Goal: Obtain resource: Download file/media

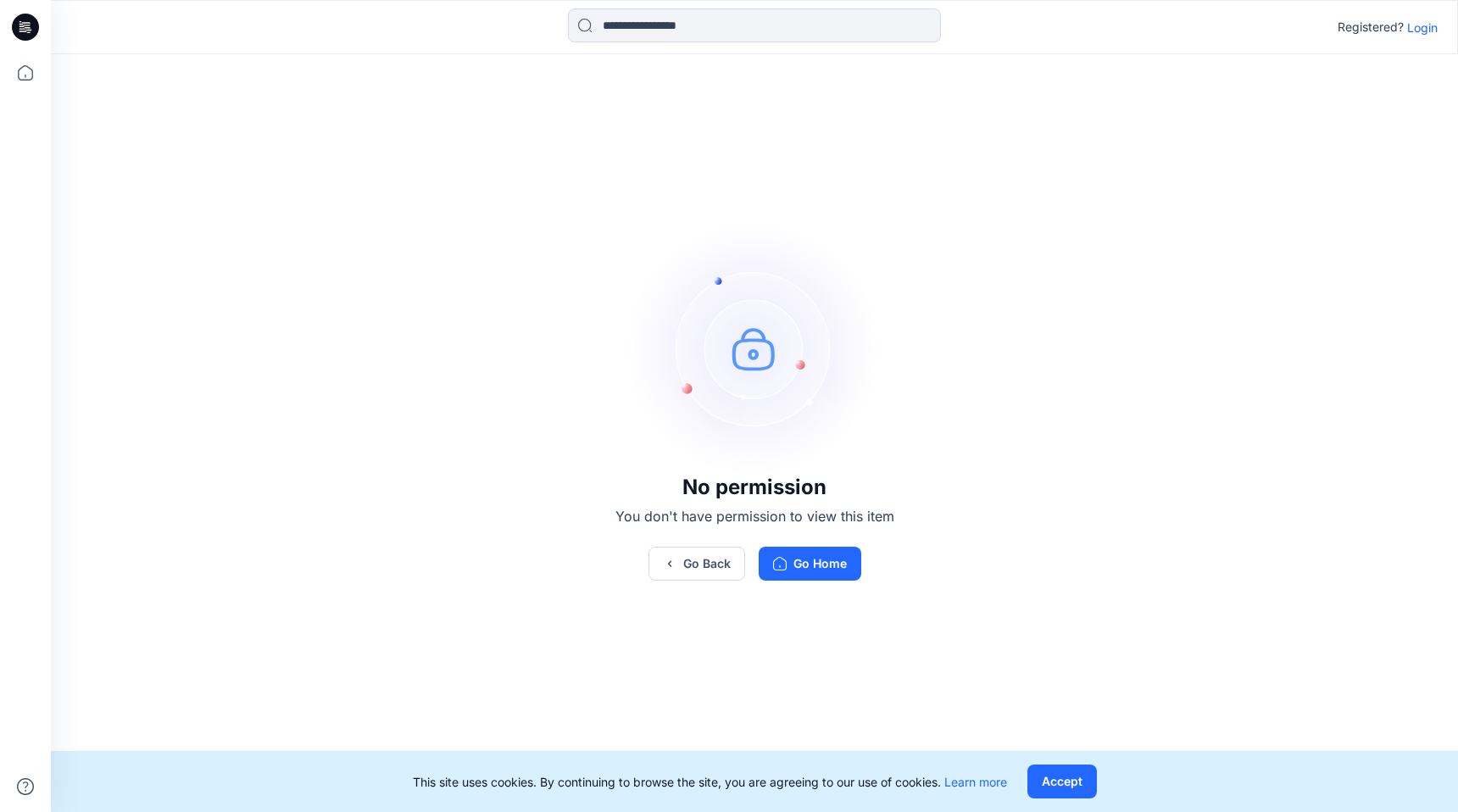
click at [1423, 38] on div "Registered? Login" at bounding box center [754, 27] width 1406 height 38
click at [1421, 30] on p "Login" at bounding box center [1422, 27] width 31 height 18
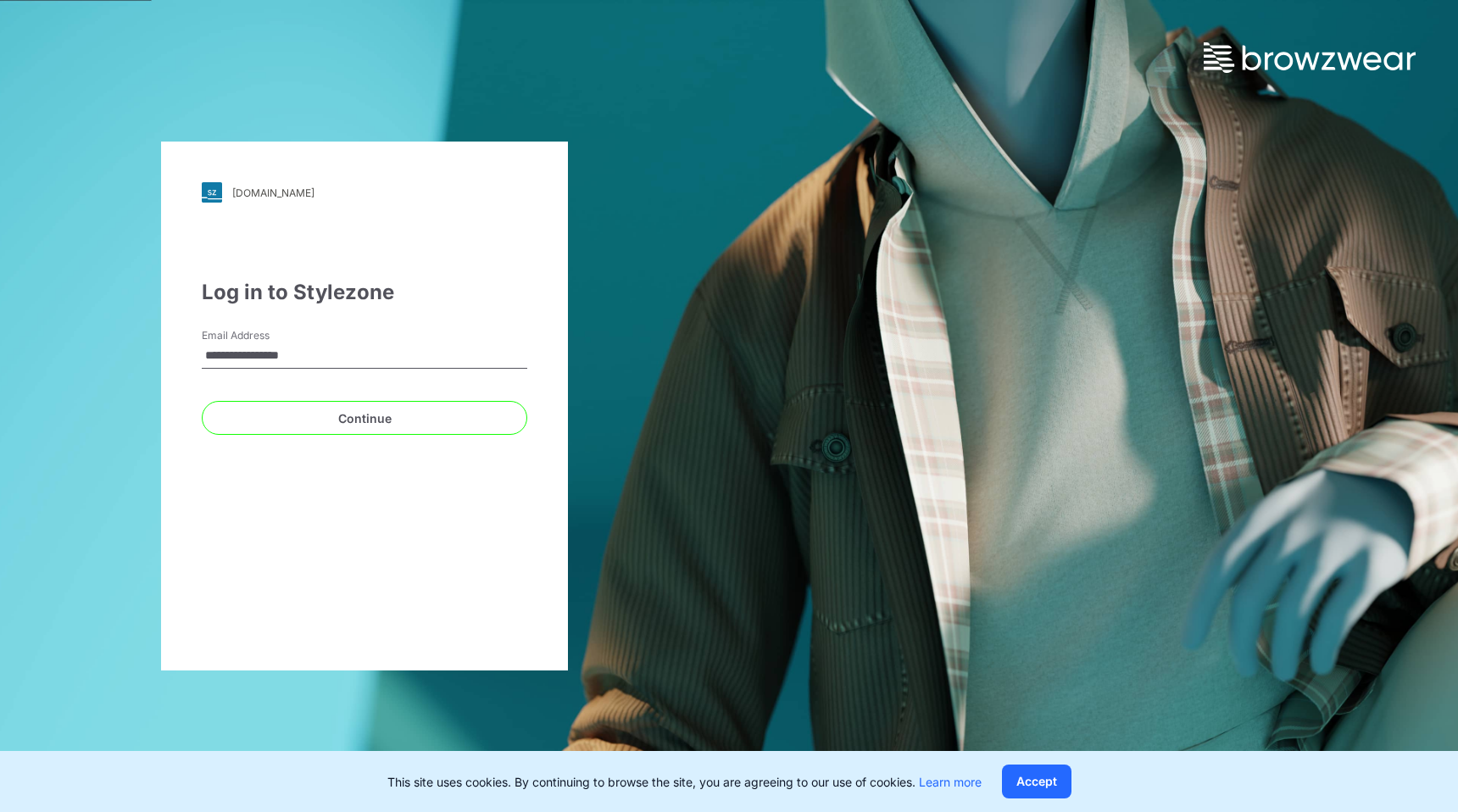
type input "**********"
click at [201, 401] on button "Continue" at bounding box center [364, 418] width 326 height 34
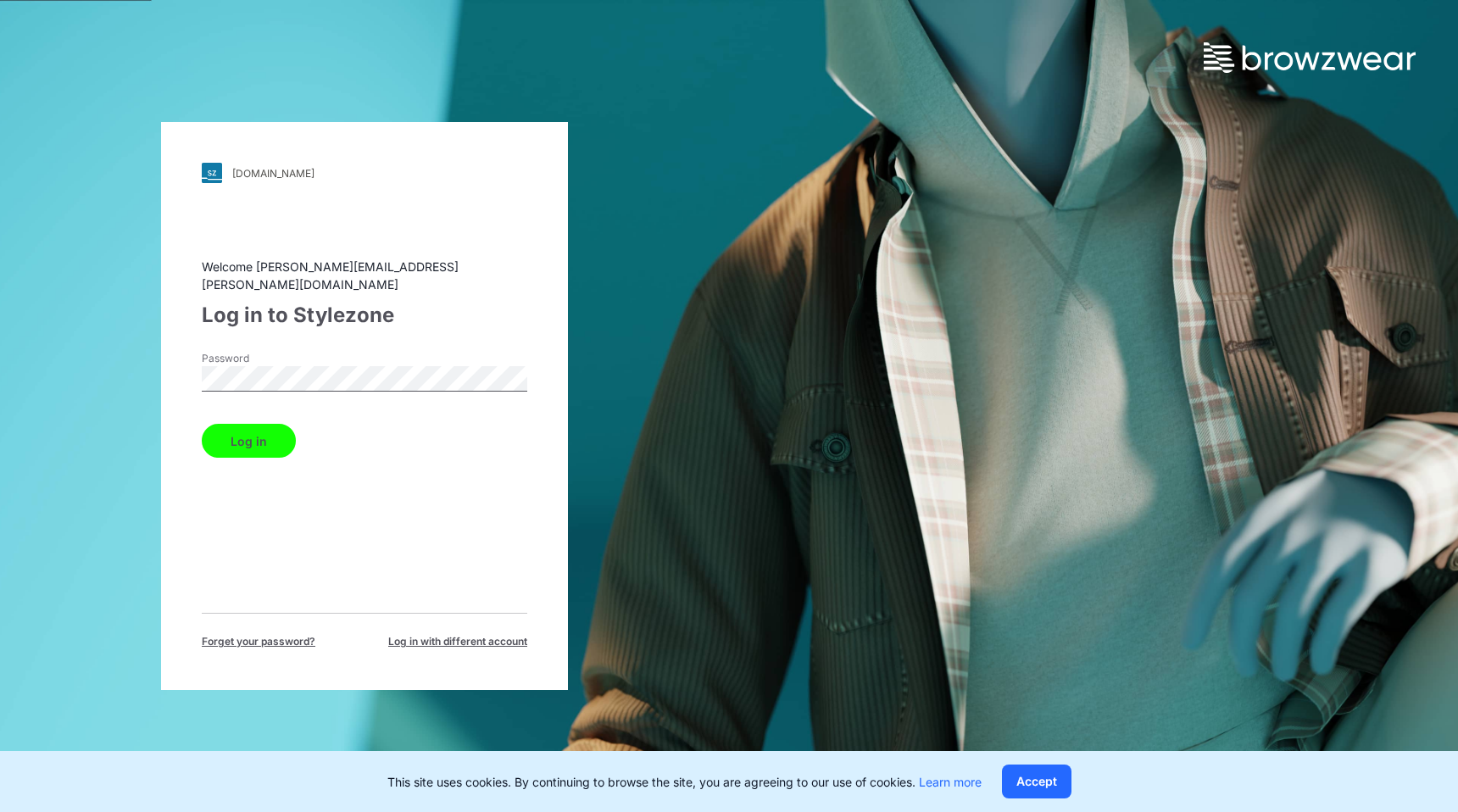
click at [201, 424] on button "Log in" at bounding box center [248, 441] width 94 height 34
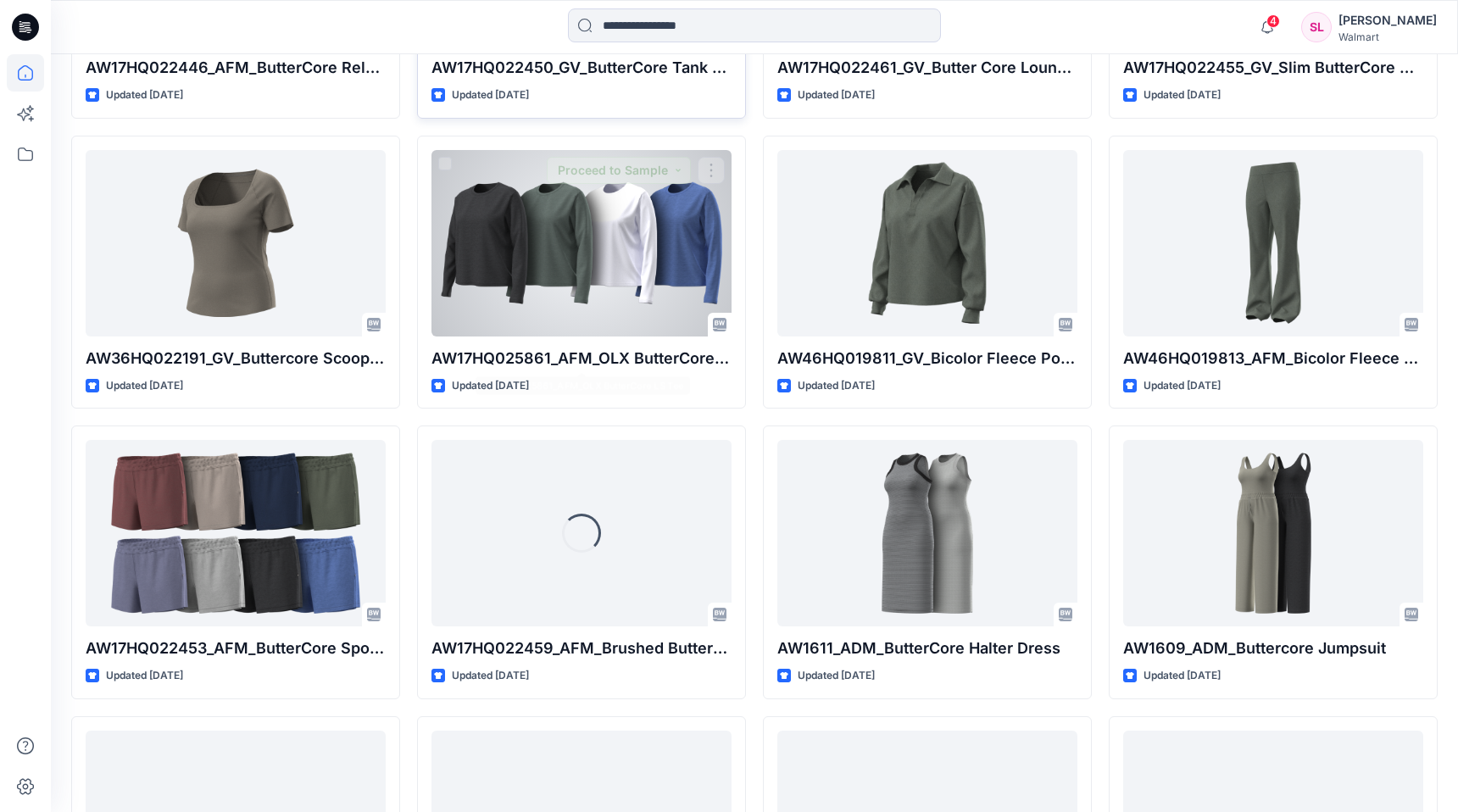
scroll to position [1092, 0]
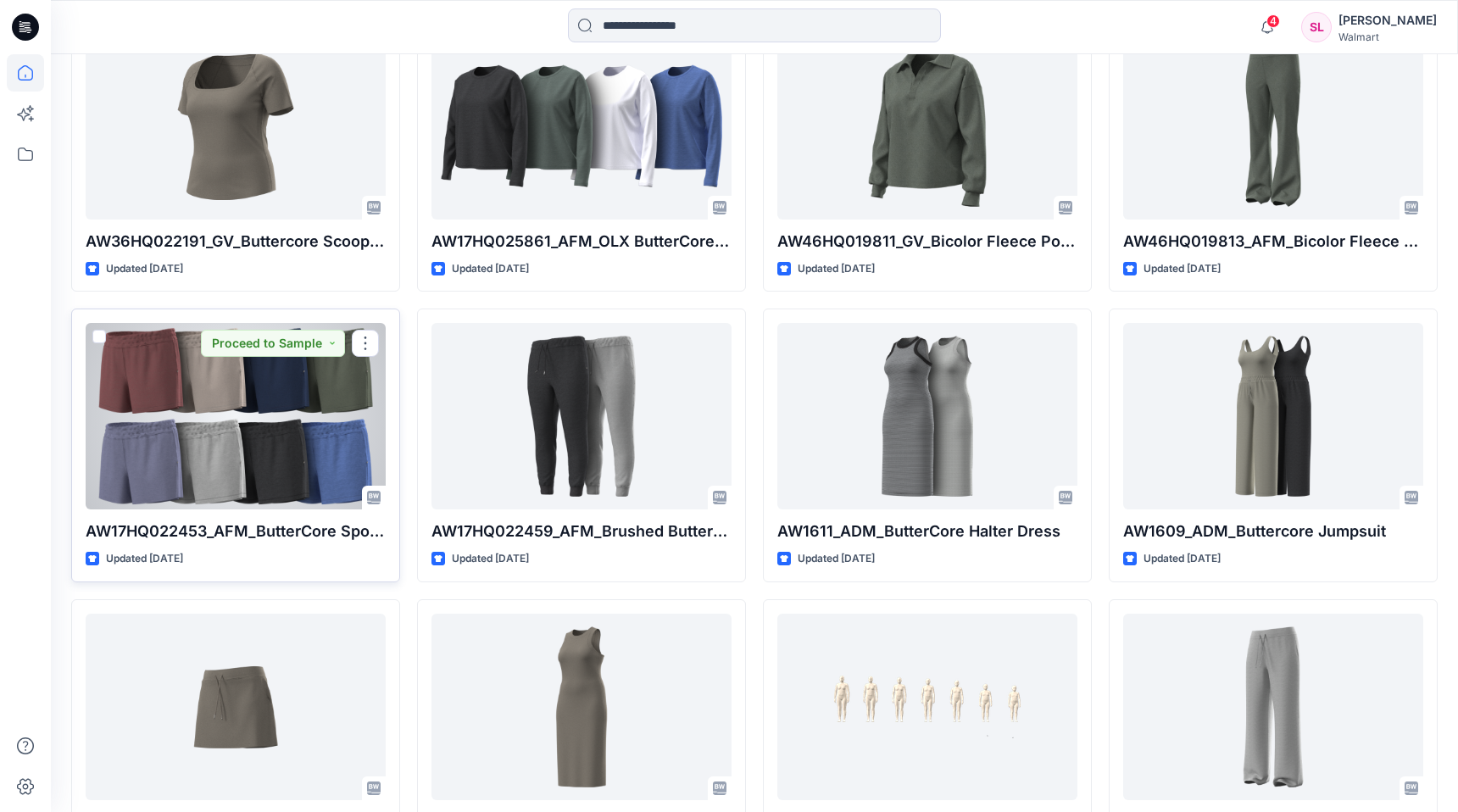
click at [336, 396] on div at bounding box center [235, 416] width 300 height 187
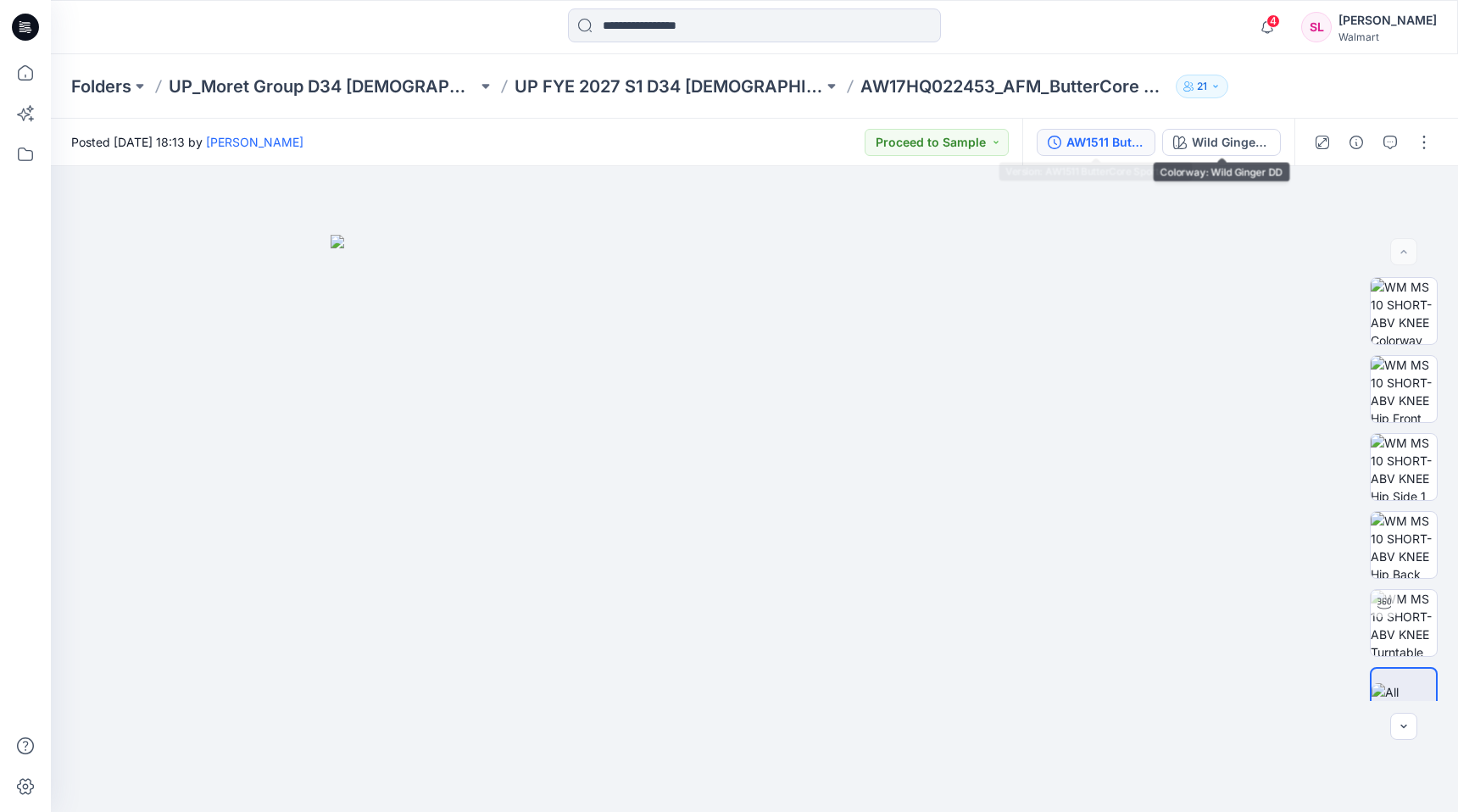
click at [1136, 143] on div "AW1511 ButterCore Sport Short" at bounding box center [1105, 142] width 78 height 19
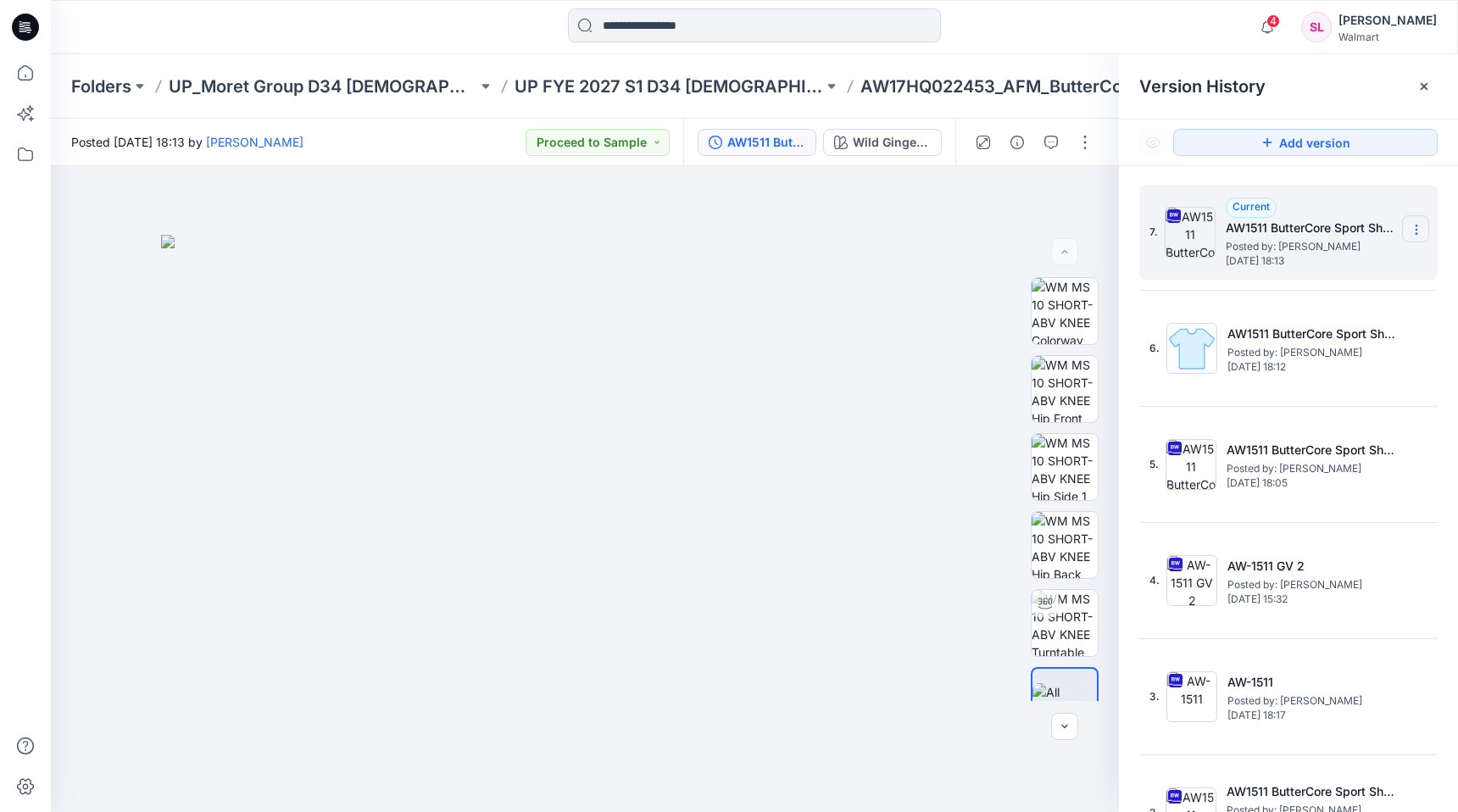
click at [1423, 225] on section at bounding box center [1416, 229] width 27 height 27
click at [1334, 261] on span "Download Source BW File" at bounding box center [1331, 263] width 142 height 20
click at [1044, 469] on img at bounding box center [1065, 467] width 67 height 67
